Goal: Check status

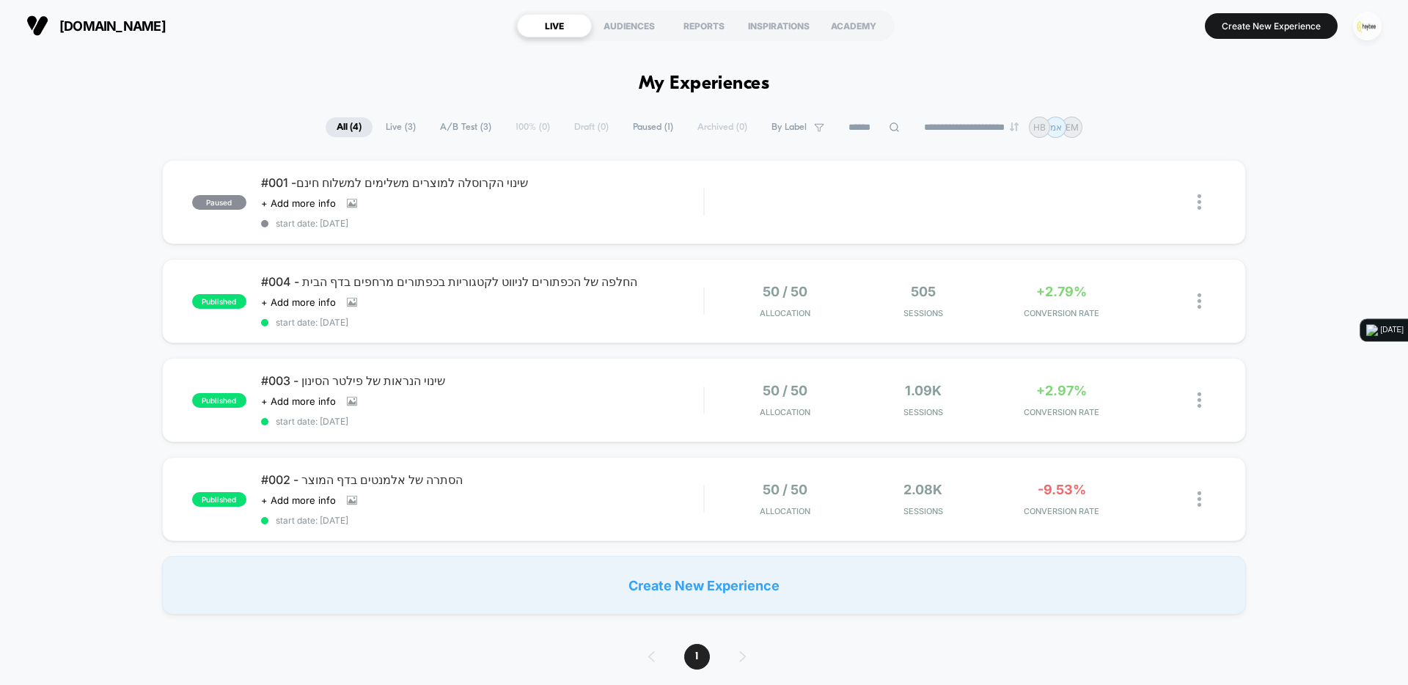
click at [1361, 30] on img "button" at bounding box center [1367, 26] width 29 height 29
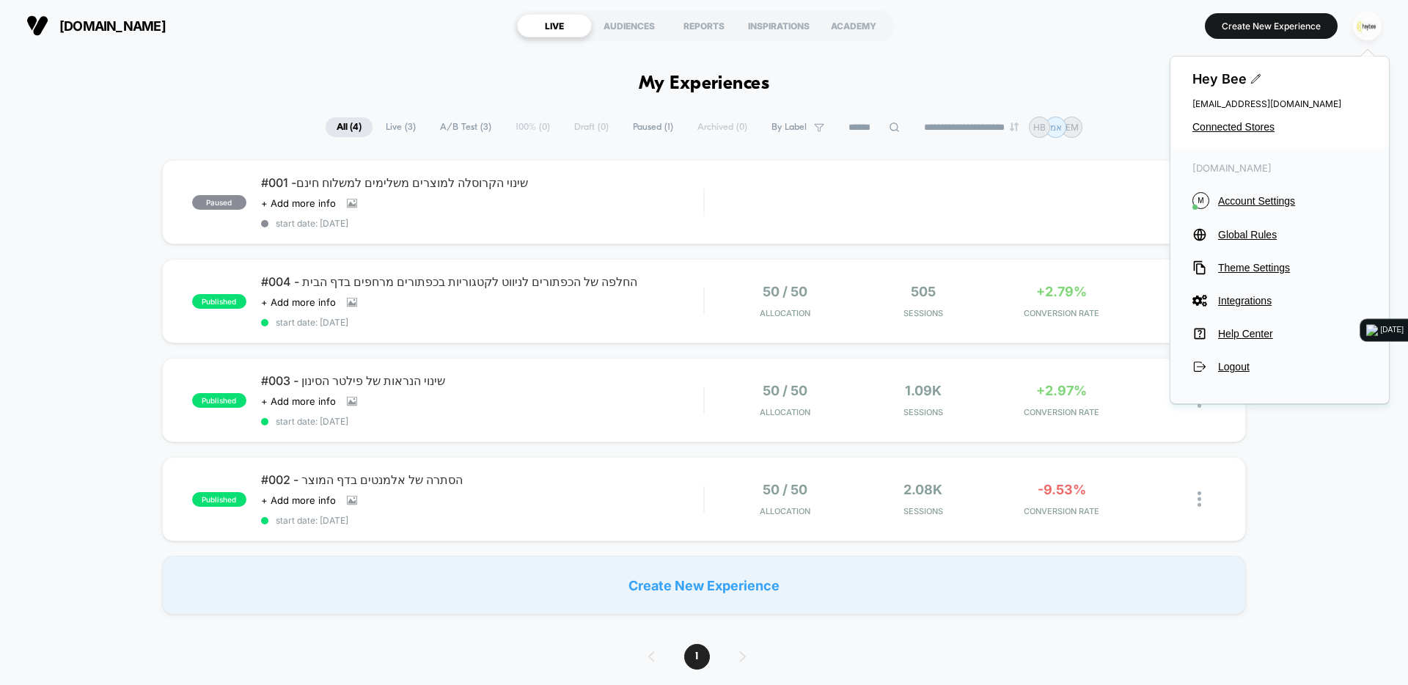
click at [1361, 30] on img "button" at bounding box center [1367, 26] width 29 height 29
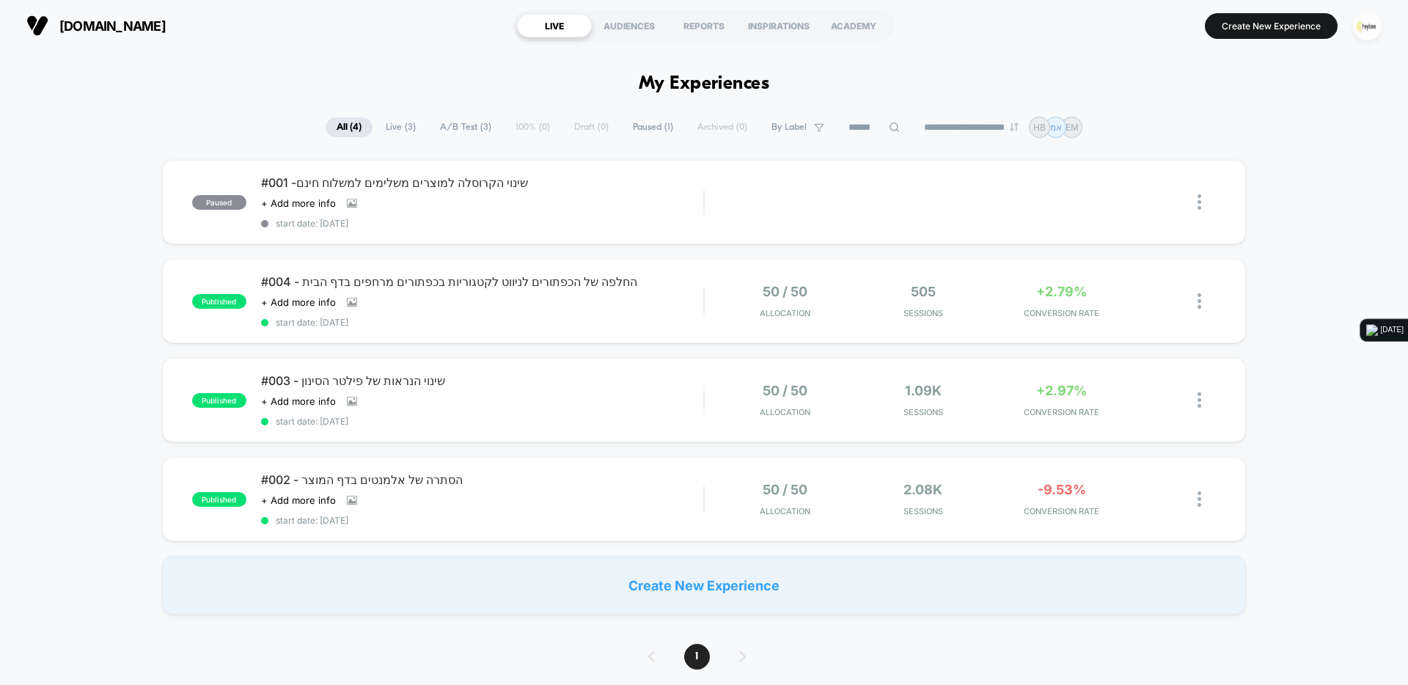
click at [1355, 30] on img "button" at bounding box center [1367, 26] width 29 height 29
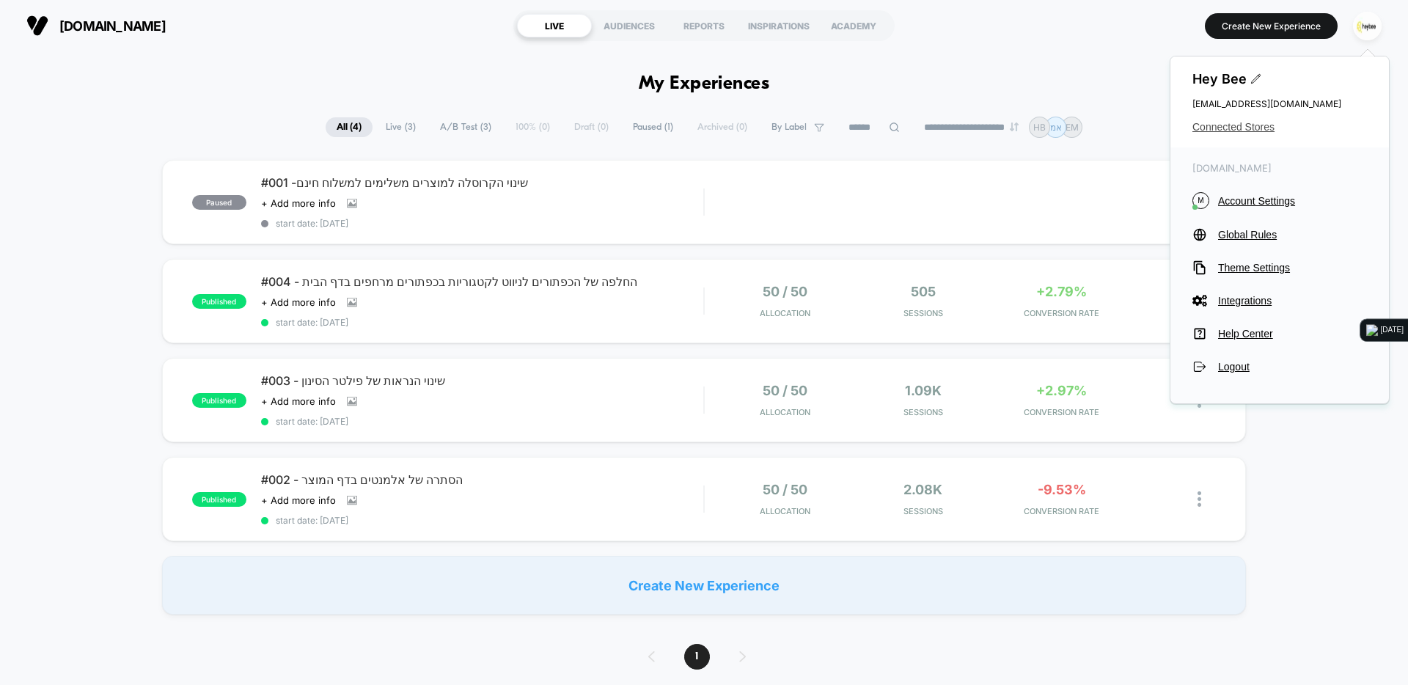
click at [1249, 125] on span "Connected Stores" at bounding box center [1280, 127] width 175 height 12
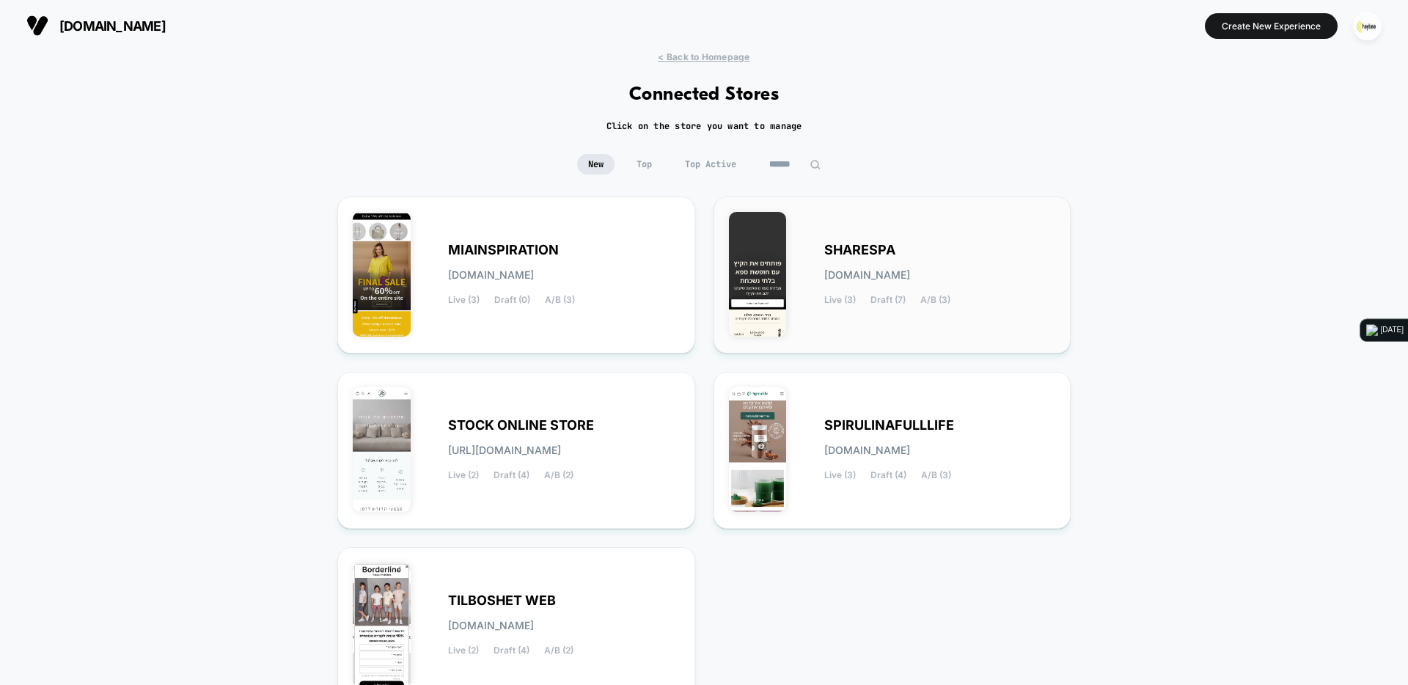
click at [889, 258] on div "SHARESPA [DOMAIN_NAME] Live (3) Draft (7) A/B (3)" at bounding box center [940, 275] width 232 height 60
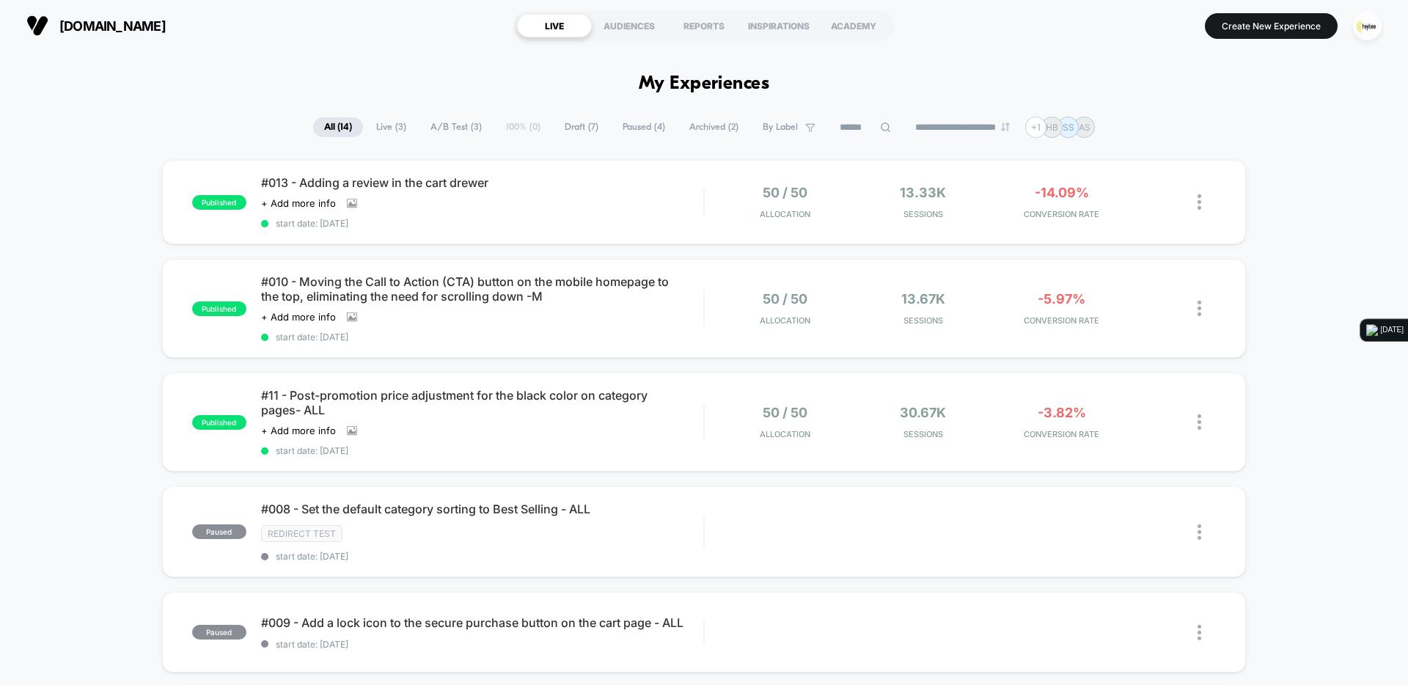
click at [563, 131] on span "Draft ( 7 )" at bounding box center [582, 127] width 56 height 20
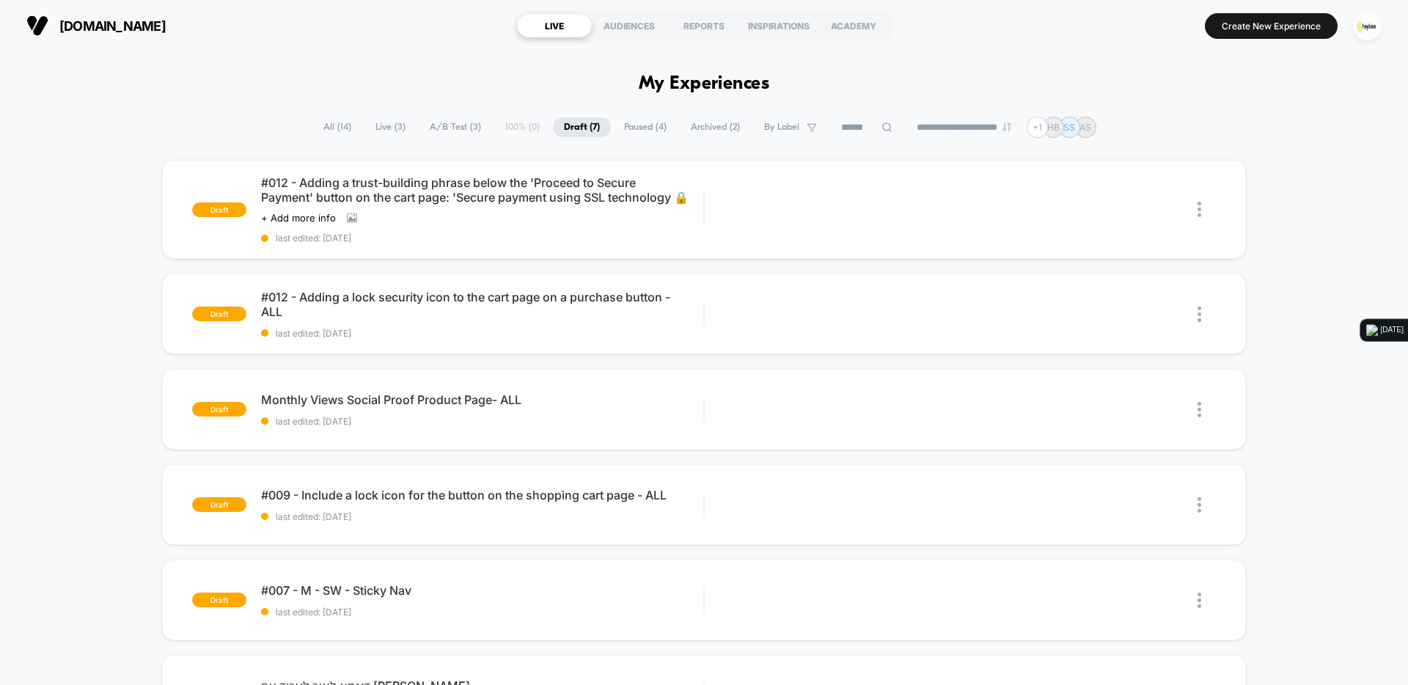
click at [328, 129] on span "All ( 14 )" at bounding box center [337, 127] width 50 height 20
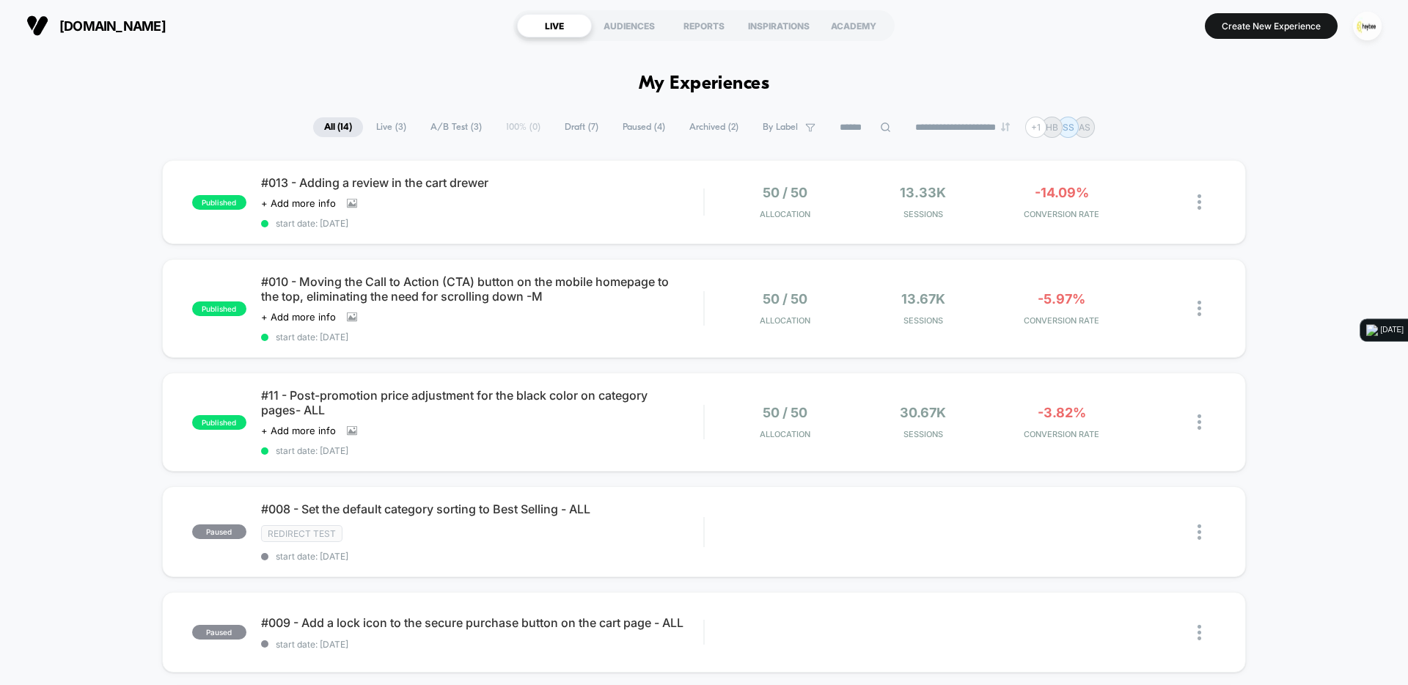
click at [619, 128] on span "Paused ( 4 )" at bounding box center [644, 127] width 65 height 20
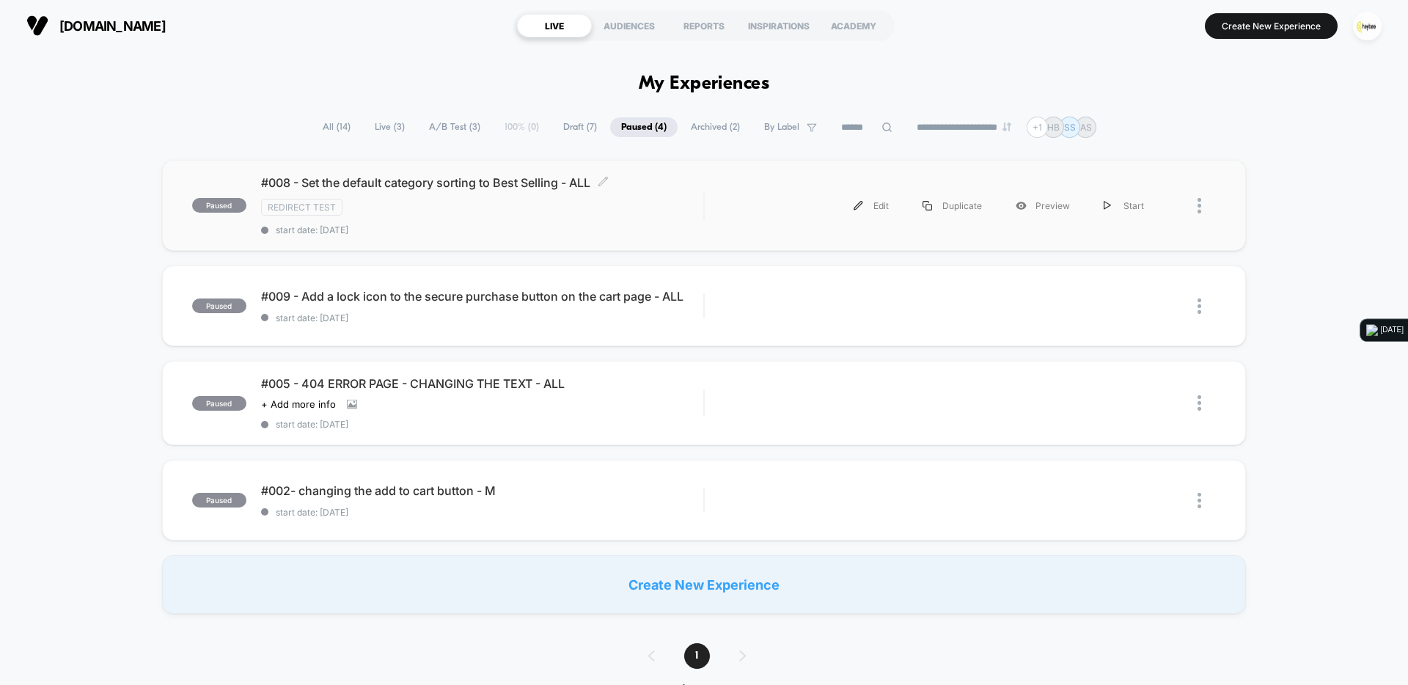
click at [497, 187] on span "#008 - Set the default category sorting to Best Selling - ALL Click to edit exp…" at bounding box center [482, 182] width 442 height 15
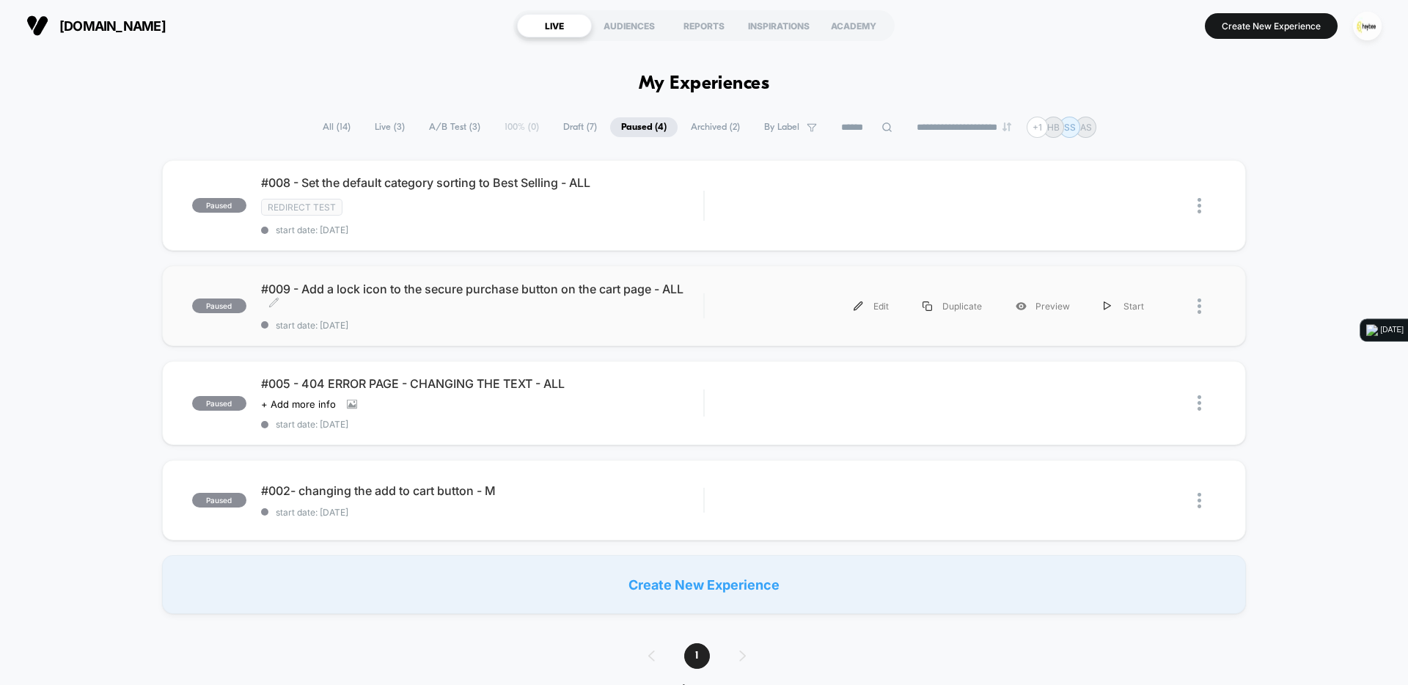
click at [431, 287] on span "#009 - Add a lock icon to the secure purchase button on the cart page - ALL Cli…" at bounding box center [482, 296] width 442 height 29
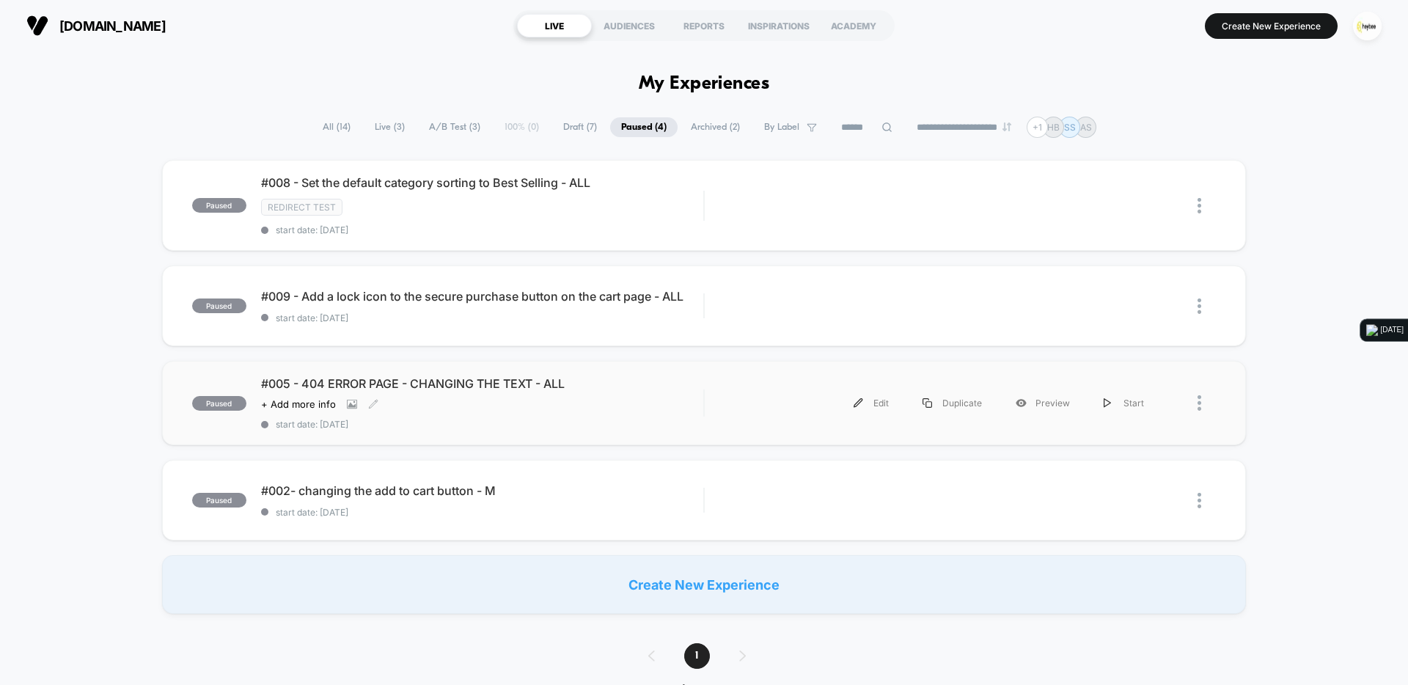
click at [382, 384] on span "#005 - 404 ERROR PAGE - CHANGING THE TEXT - ALL" at bounding box center [482, 383] width 442 height 15
click at [345, 491] on span "#002- changing the add to cart button - M Click to edit experience details" at bounding box center [482, 490] width 442 height 15
click at [376, 130] on span "Live ( 3 )" at bounding box center [390, 127] width 52 height 20
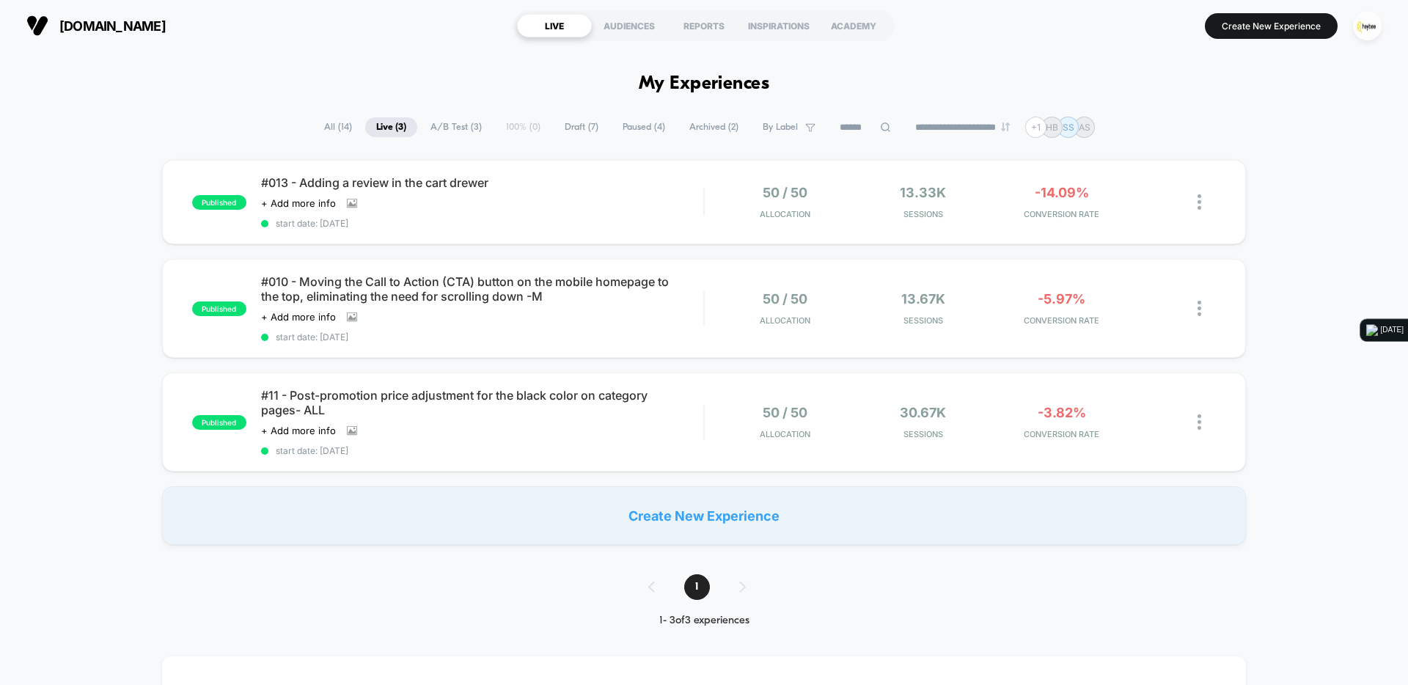
click at [711, 131] on span "Archived ( 2 )" at bounding box center [713, 127] width 71 height 20
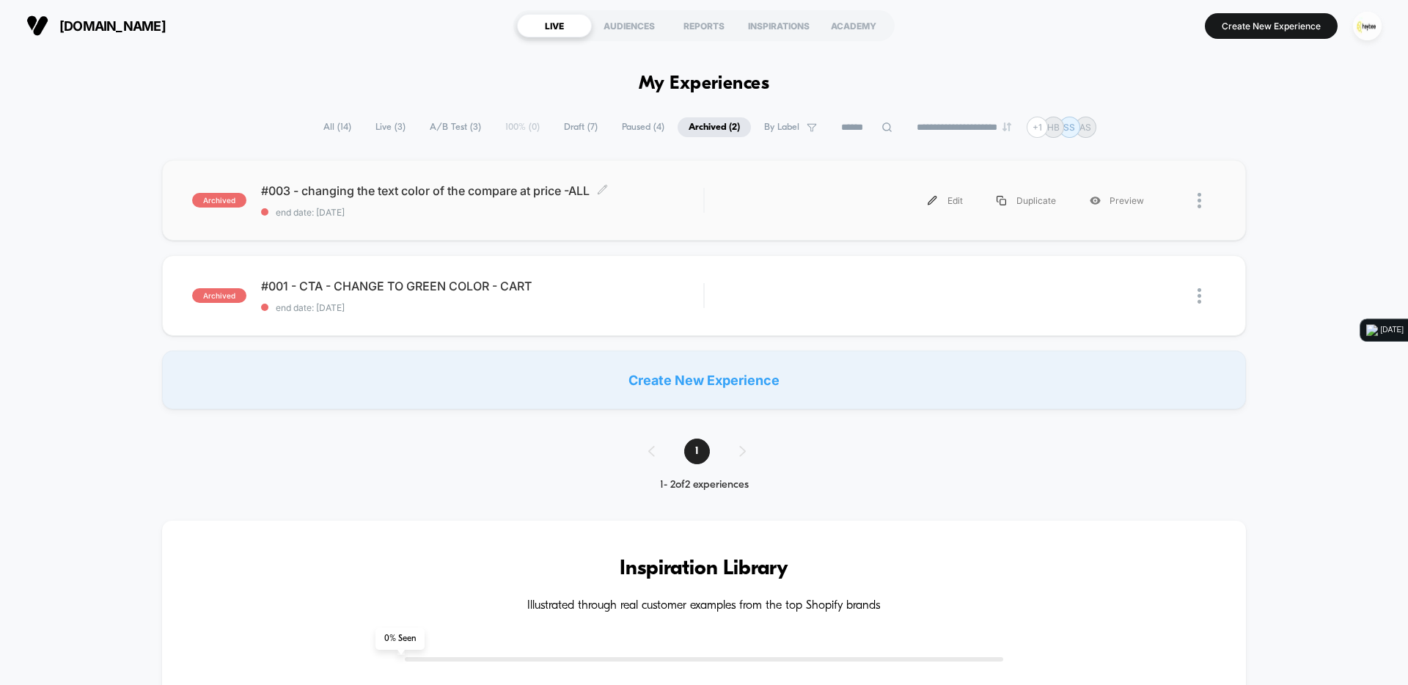
click at [452, 197] on span "#003 - changing the text color of the compare at price -ALL Click to edit exper…" at bounding box center [482, 190] width 442 height 15
click at [370, 282] on span "#001 - CTA - CHANGE TO GREEN COLOR - CART" at bounding box center [482, 286] width 442 height 15
click at [391, 125] on span "Live ( 3 )" at bounding box center [391, 127] width 52 height 20
